Goal: Task Accomplishment & Management: Use online tool/utility

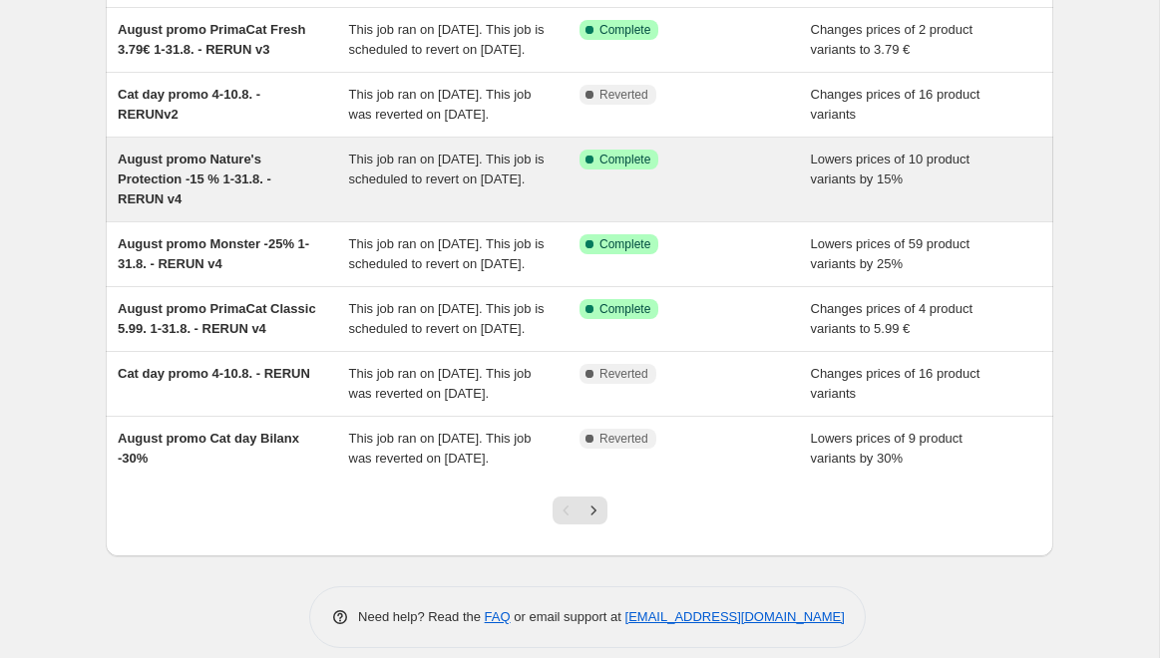
scroll to position [420, 0]
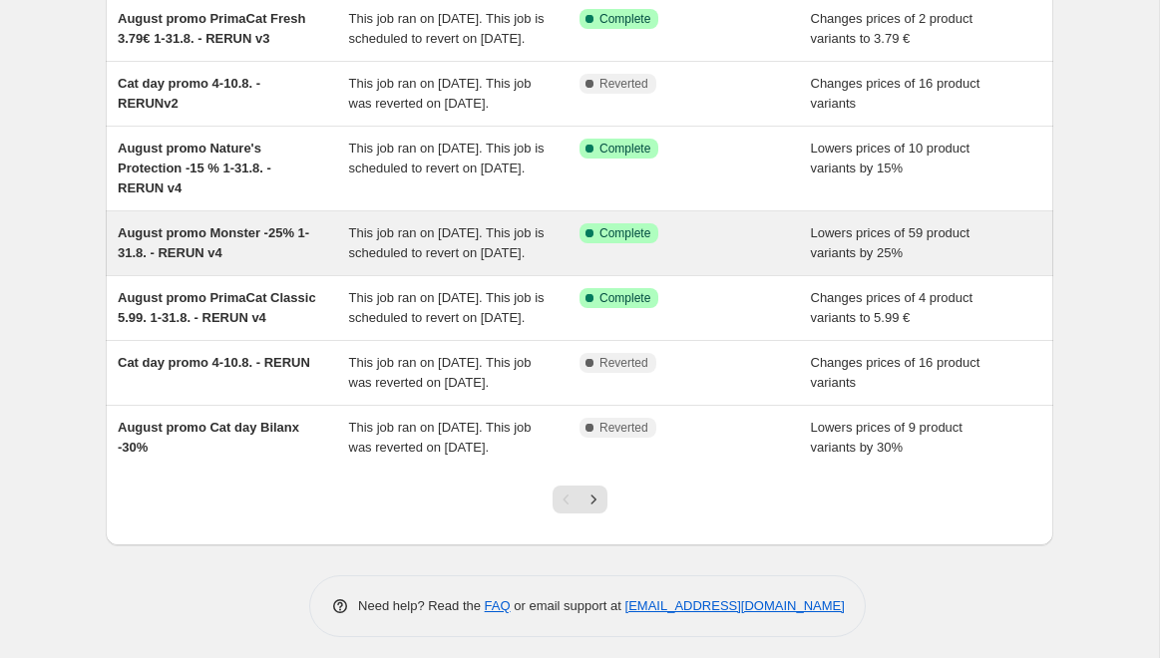
click at [252, 260] on span "August promo Monster -25% 1-31.8. - RERUN v4" at bounding box center [213, 242] width 191 height 35
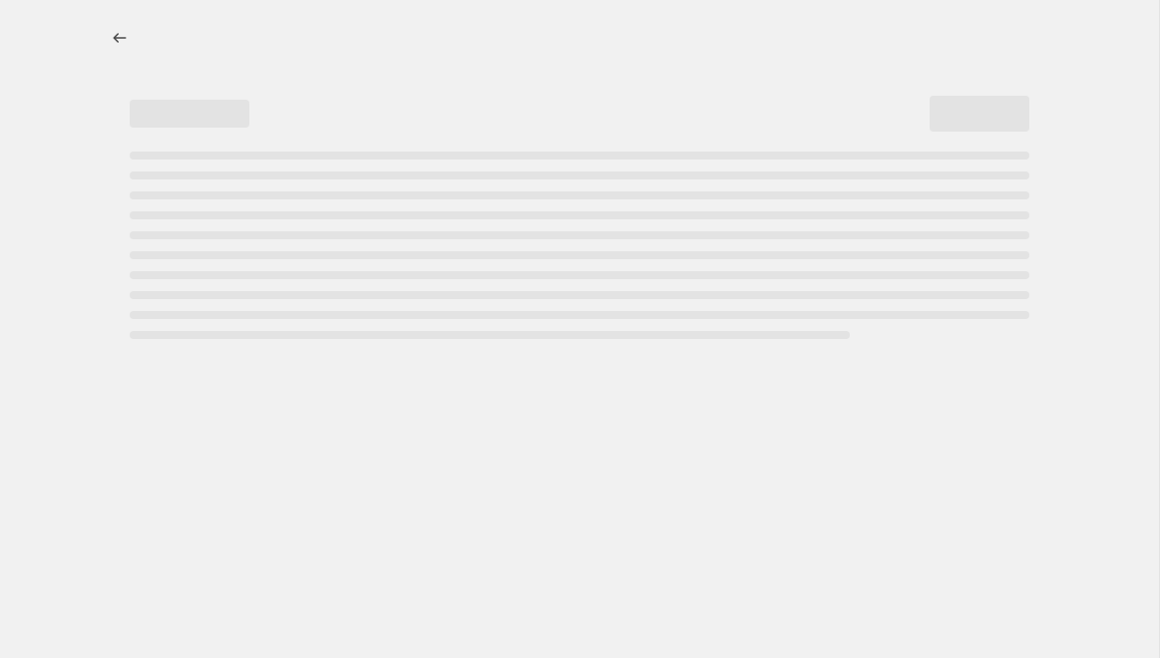
select select "percentage"
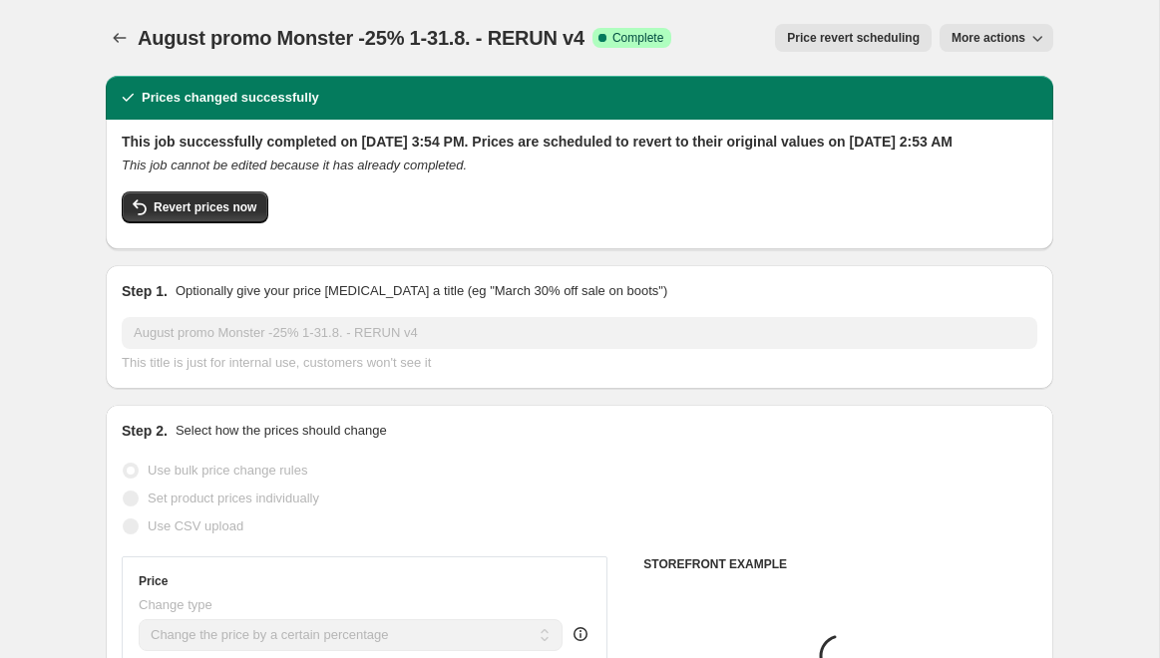
select select "collection"
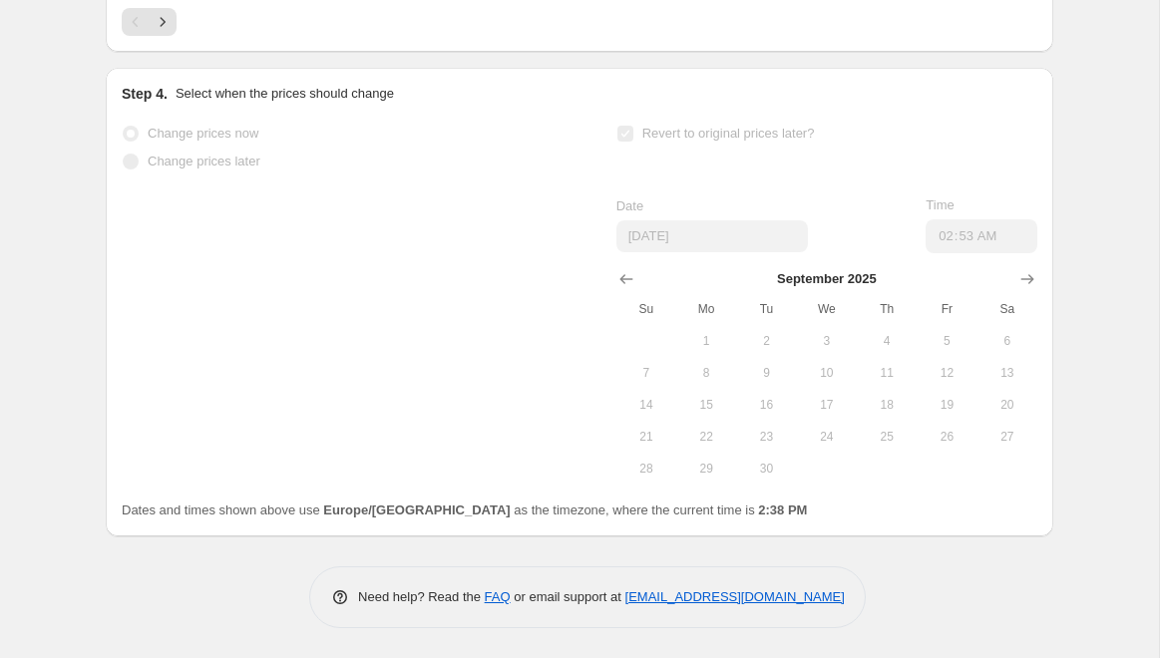
scroll to position [2100, 0]
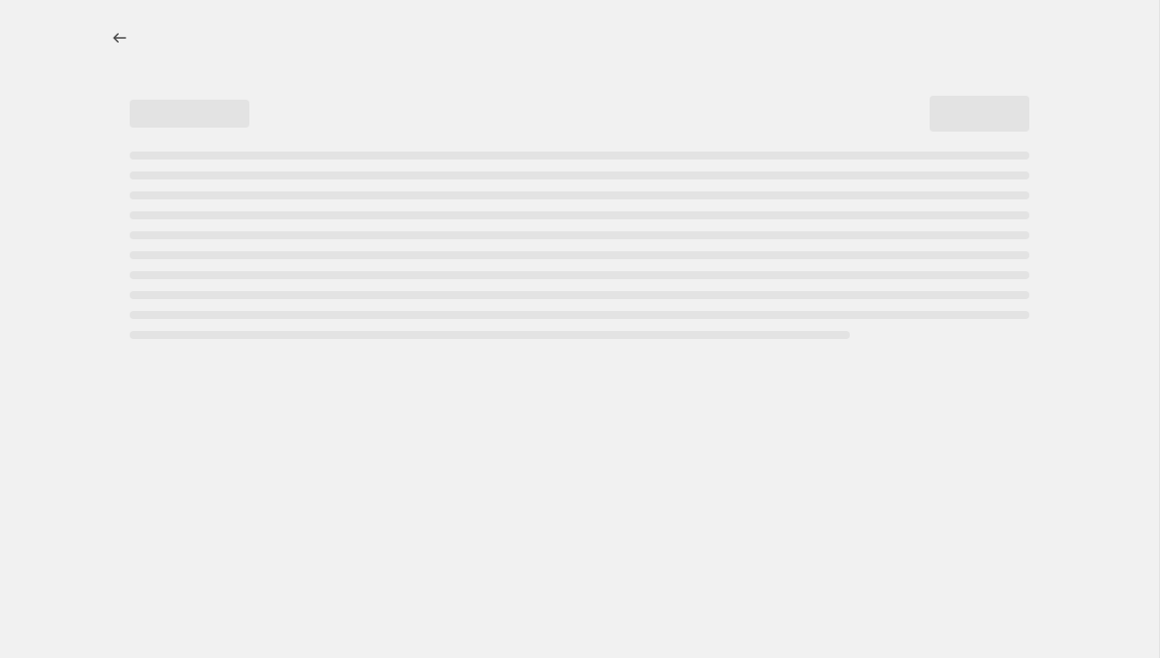
select select "percentage"
select select "collection"
